Goal: Information Seeking & Learning: Learn about a topic

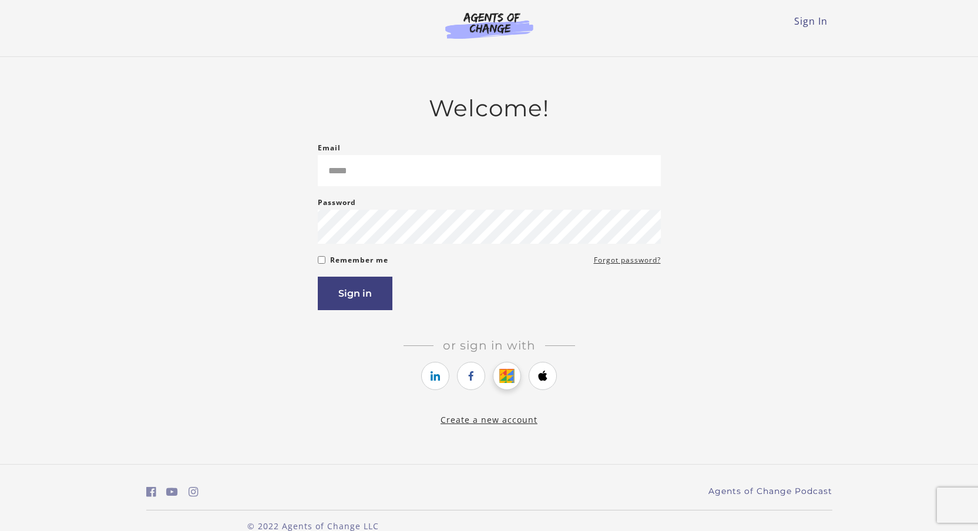
click at [500, 380] on icon "https://courses.thinkific.com/users/auth/google?ss%5Breferral%5D=&ss%5Buser_ret…" at bounding box center [507, 376] width 15 height 14
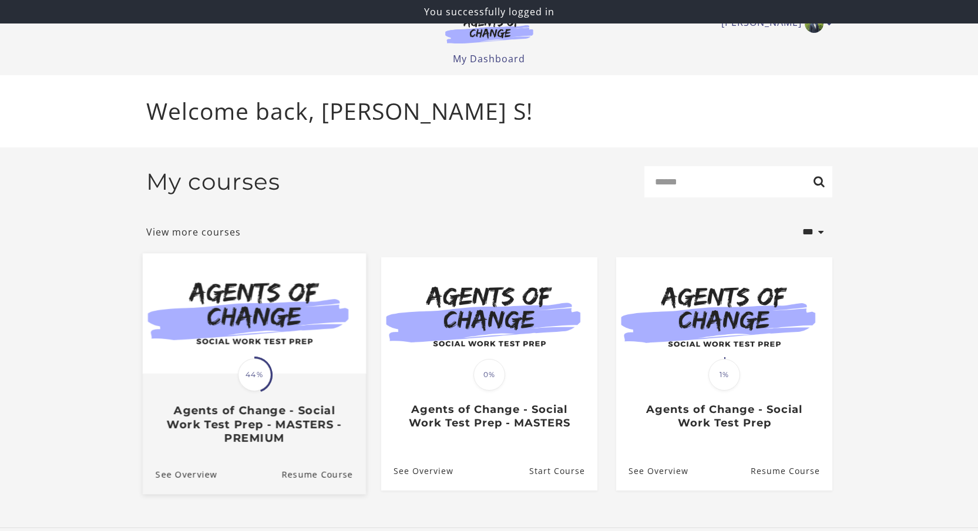
click at [248, 356] on img at bounding box center [253, 313] width 223 height 120
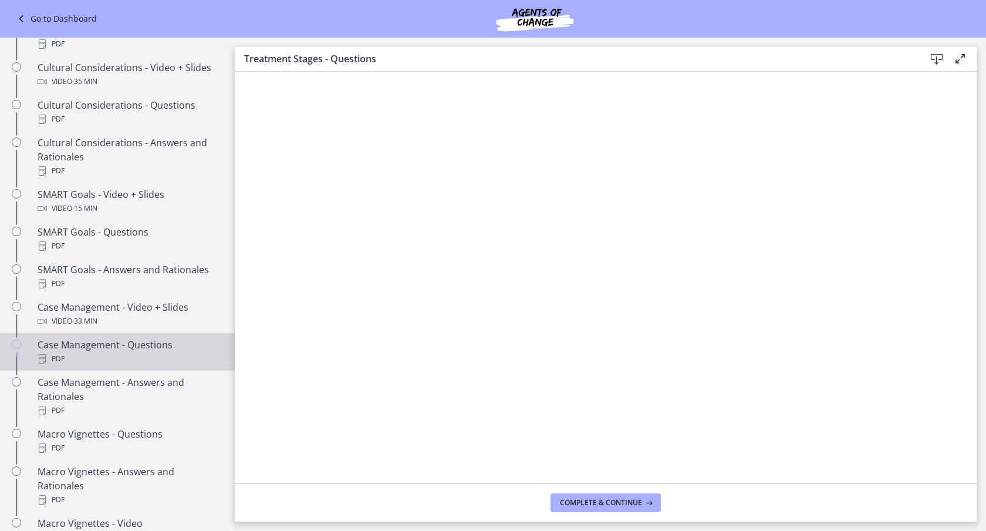
scroll to position [1231, 0]
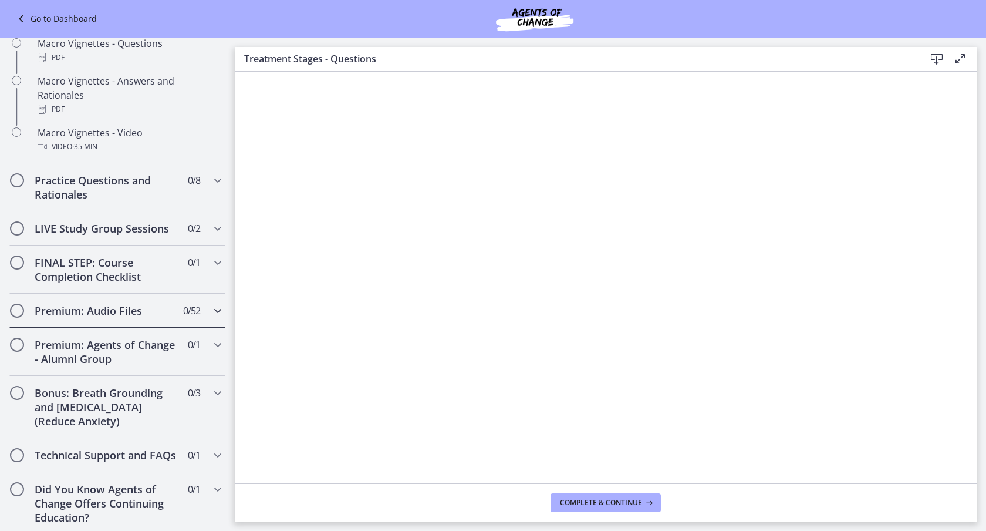
click at [183, 318] on span "0 / 52 Completed" at bounding box center [191, 311] width 17 height 14
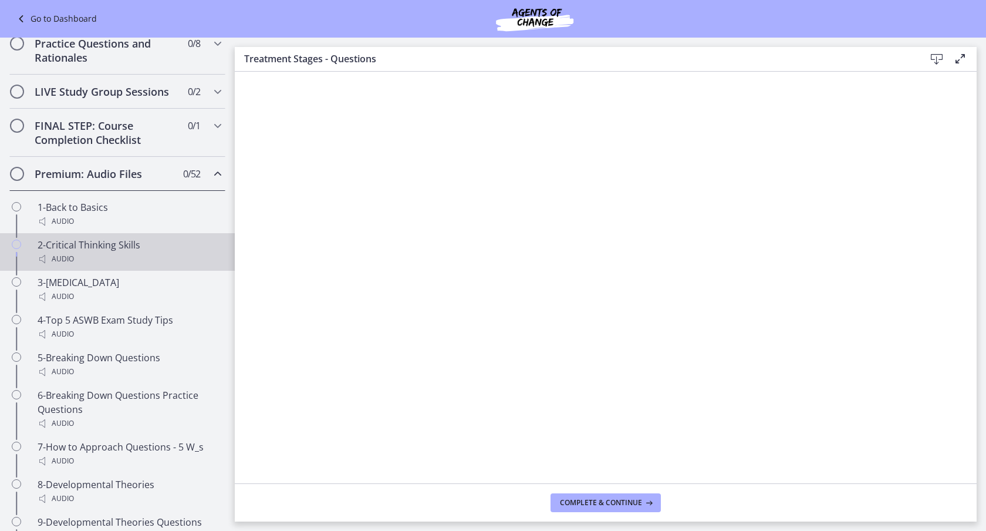
scroll to position [537, 0]
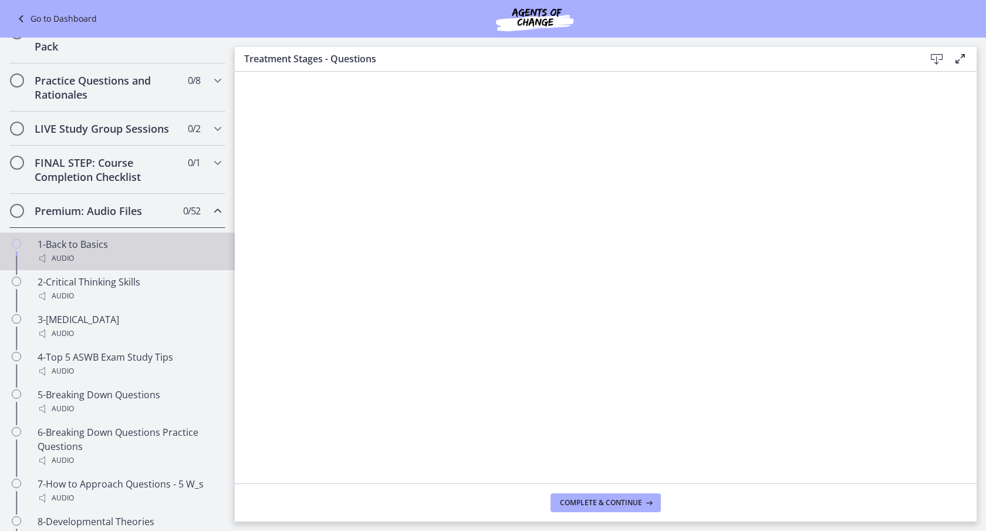
click at [99, 256] on div "1-Back to Basics Audio" at bounding box center [129, 251] width 183 height 28
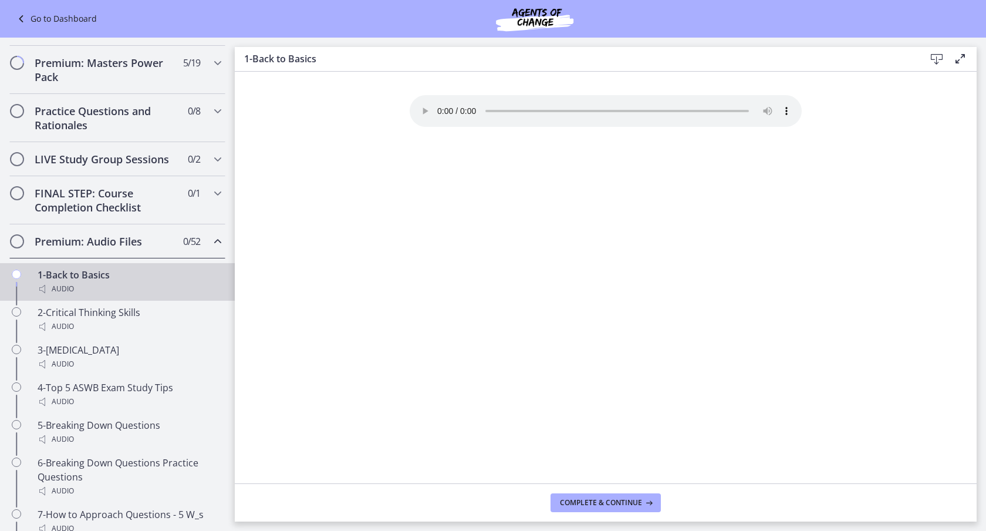
scroll to position [503, 0]
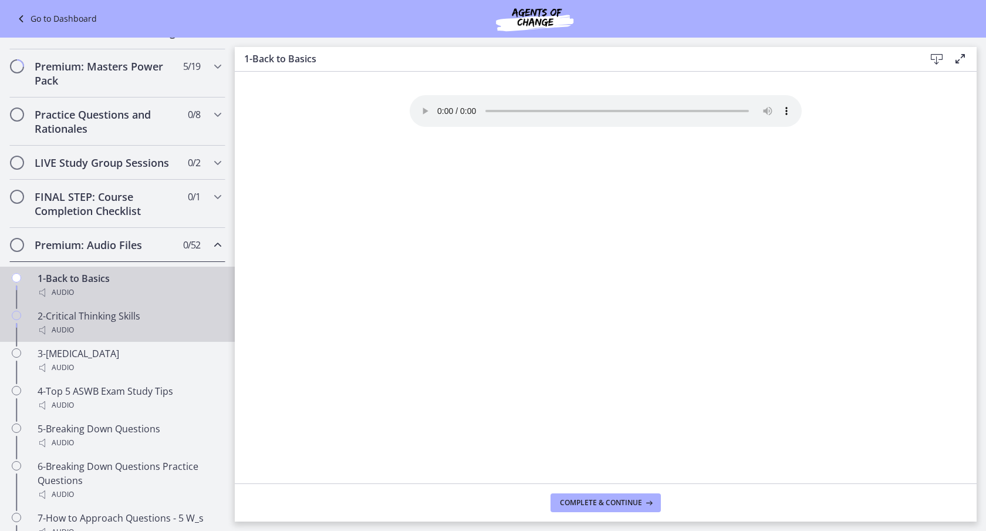
drag, startPoint x: 125, startPoint y: 342, endPoint x: 137, endPoint y: 341, distance: 11.8
click at [125, 337] on div "Audio" at bounding box center [129, 330] width 183 height 14
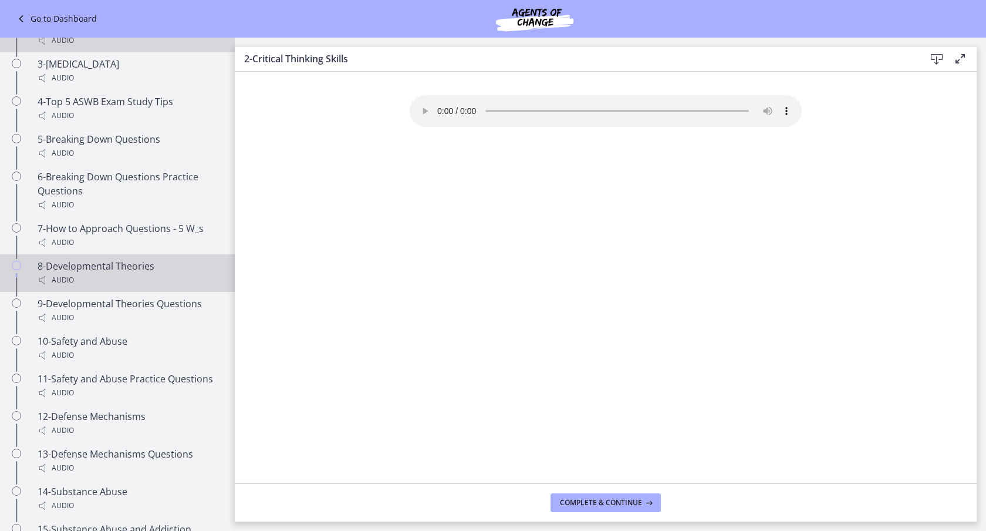
scroll to position [796, 0]
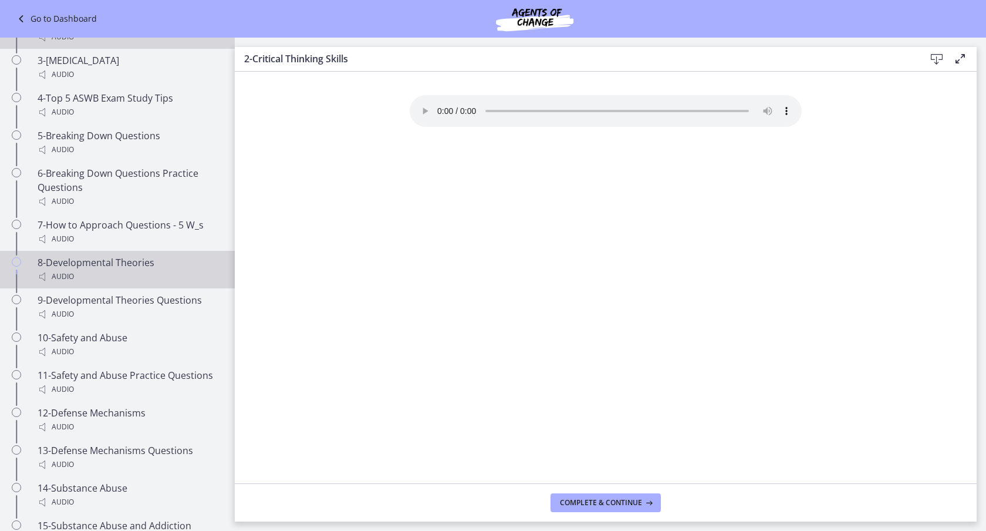
click at [96, 284] on div "Audio" at bounding box center [129, 276] width 183 height 14
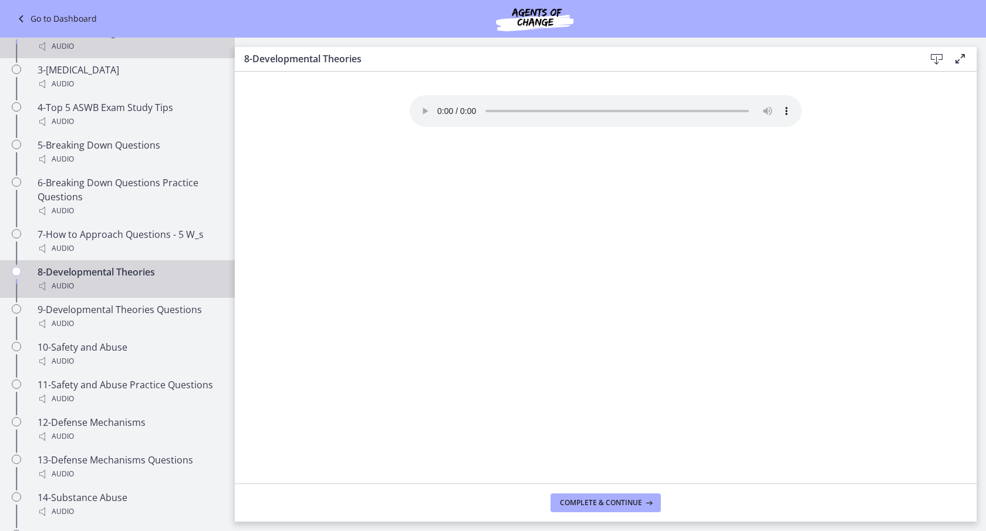
scroll to position [789, 0]
